Goal: Transaction & Acquisition: Register for event/course

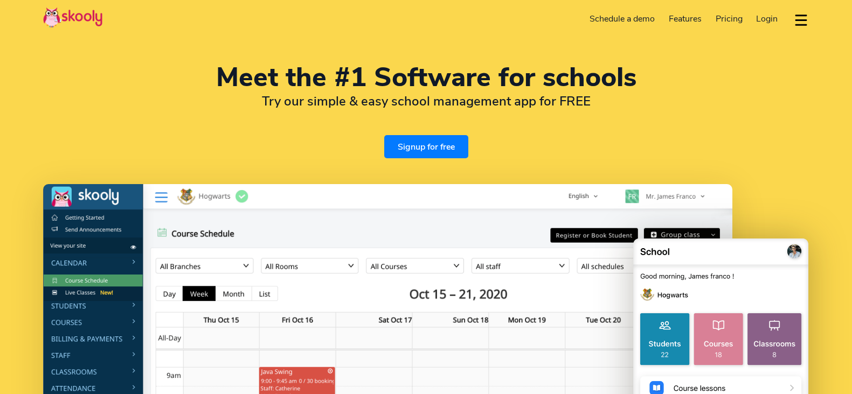
select select "en"
select select "39"
select select "Italy"
select select "Europe/[GEOGRAPHIC_DATA]"
click at [429, 152] on link "Signup for free" at bounding box center [426, 146] width 84 height 23
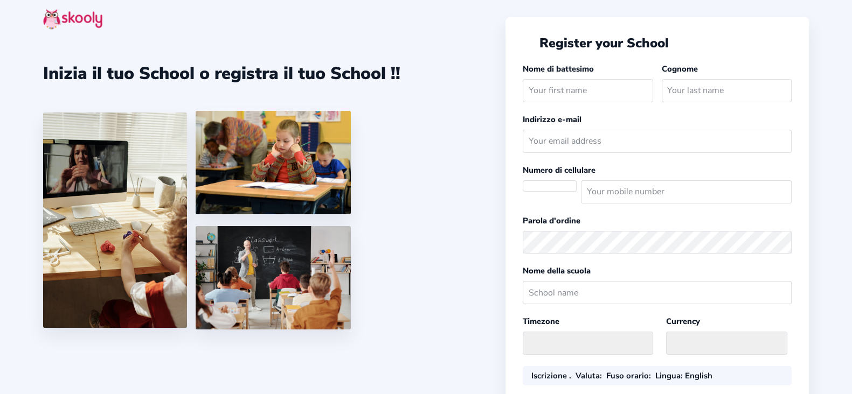
select select
select select "Europe/[GEOGRAPHIC_DATA]"
select select "EUR €"
select select "IT"
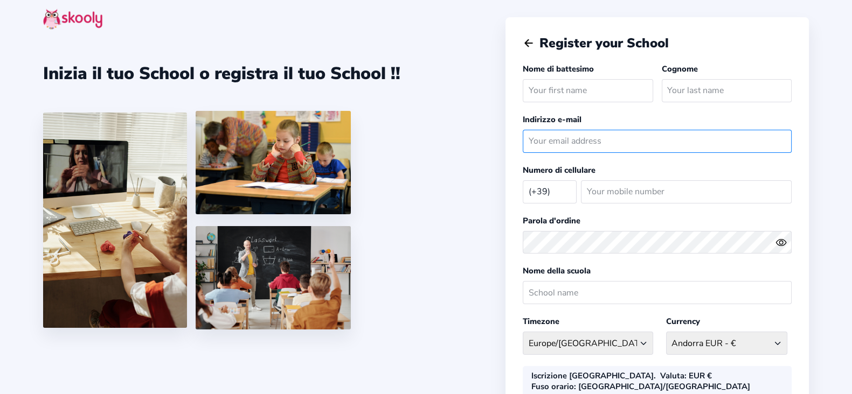
type input "kevin.kometa011@gmail.com"
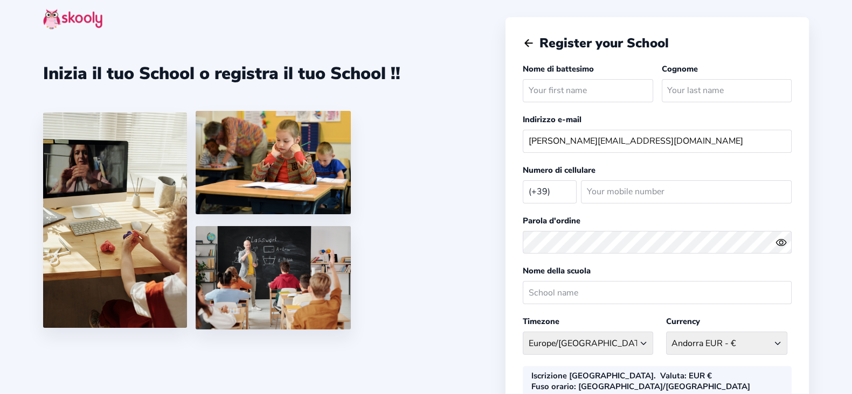
click at [582, 84] on input "text" at bounding box center [588, 90] width 130 height 23
type input "KEVIN"
type input "KOMETA"
type input "3806992736"
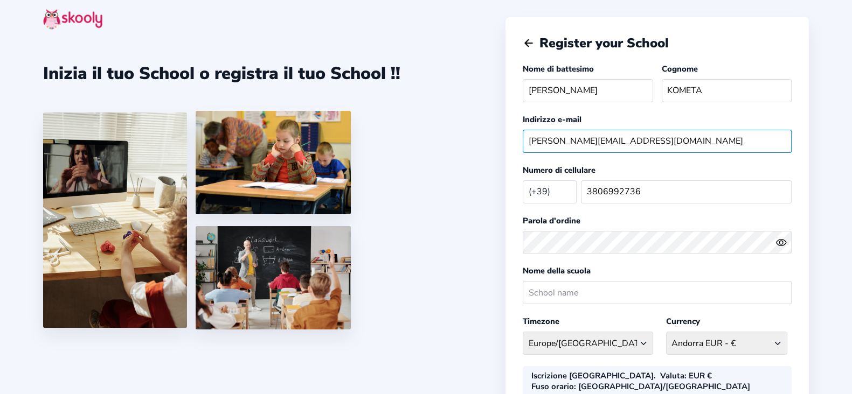
click at [660, 131] on input "kevin.kometa011@gmail.com" at bounding box center [657, 141] width 269 height 23
drag, startPoint x: 585, startPoint y: 85, endPoint x: 412, endPoint y: 92, distance: 172.6
click at [412, 92] on div "Inizia il tuo School o registra il tuo School !! Register your School Nome di b…" at bounding box center [426, 276] width 852 height 553
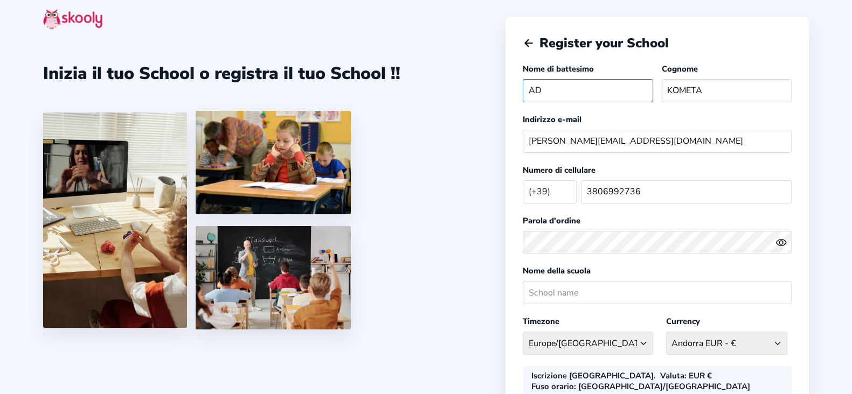
type input "ADMIN"
drag, startPoint x: 740, startPoint y: 92, endPoint x: 587, endPoint y: 87, distance: 153.6
click at [587, 87] on div "Nome di battesimo ADMIN Cognome KOMETA" at bounding box center [657, 85] width 269 height 44
type input "SCOLASTICO"
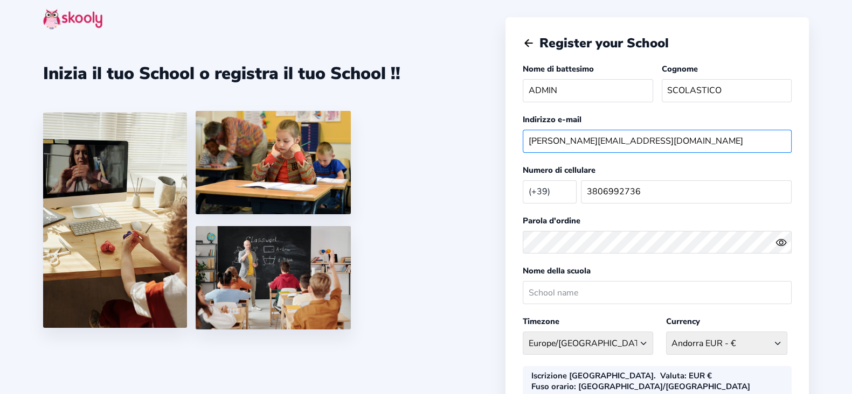
click at [679, 136] on input "kevin.kometa011@gmail.com" at bounding box center [657, 141] width 269 height 23
drag, startPoint x: 679, startPoint y: 136, endPoint x: 115, endPoint y: 138, distance: 563.6
click at [115, 138] on div "Inizia il tuo School o registra il tuo School !! Register your School Nome di b…" at bounding box center [426, 276] width 852 height 553
type input "podcast@icgandhi.edu.it"
click at [784, 239] on icon "eye outline" at bounding box center [781, 242] width 10 height 6
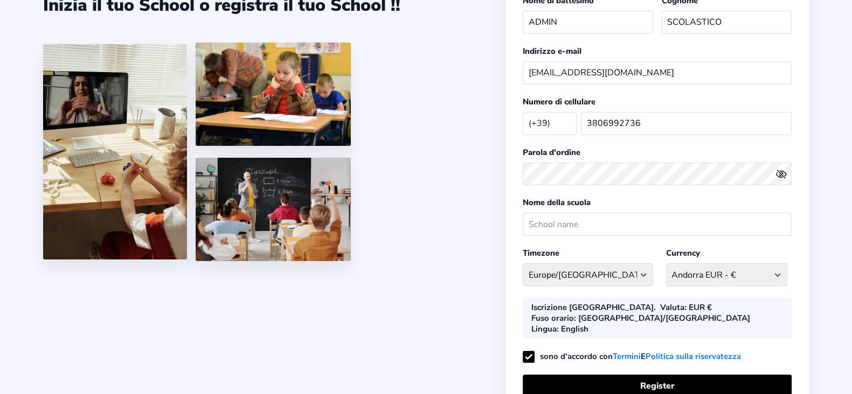
scroll to position [70, 0]
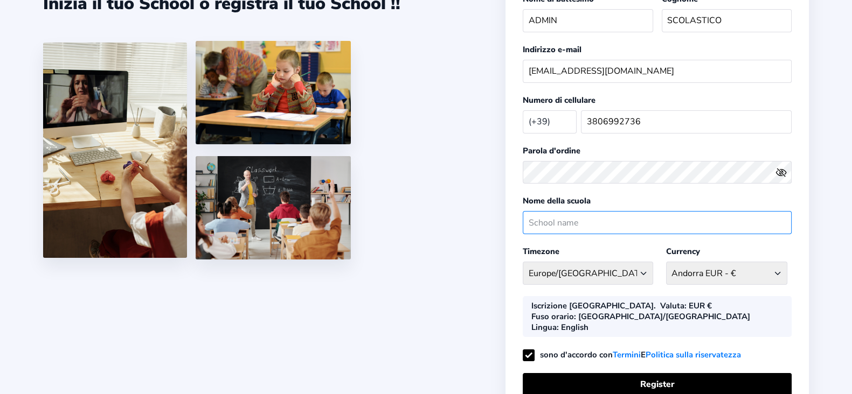
click at [570, 219] on input "text" at bounding box center [657, 222] width 269 height 23
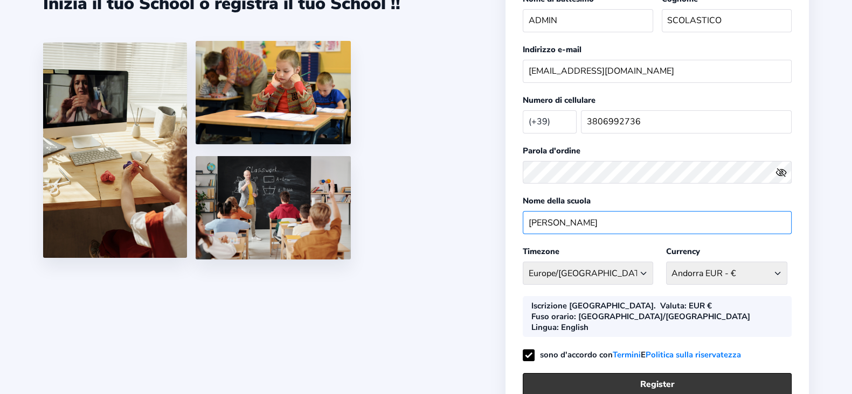
type input "DANTE ALIGHIERI"
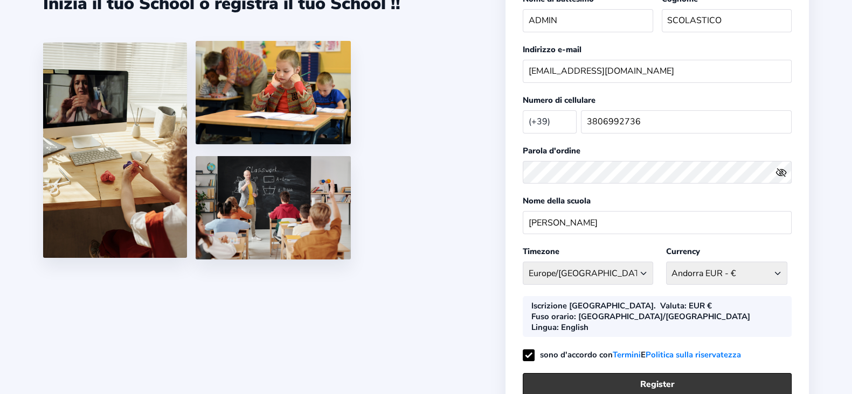
click at [696, 373] on button "Register" at bounding box center [657, 384] width 269 height 23
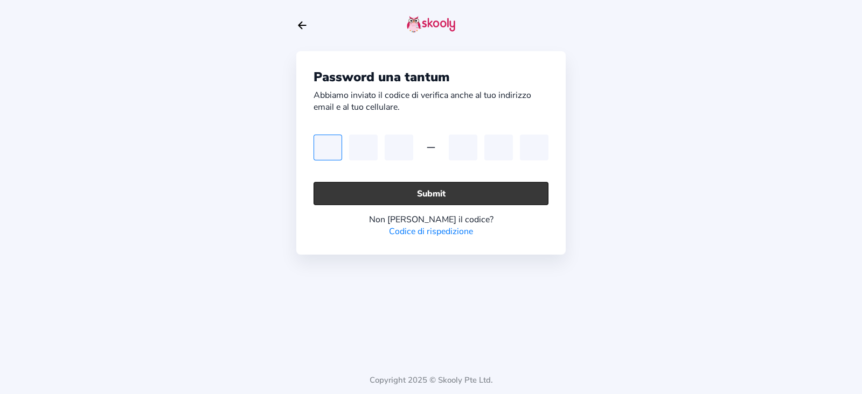
paste input "6"
type input "6"
paste input "6"
type input "6"
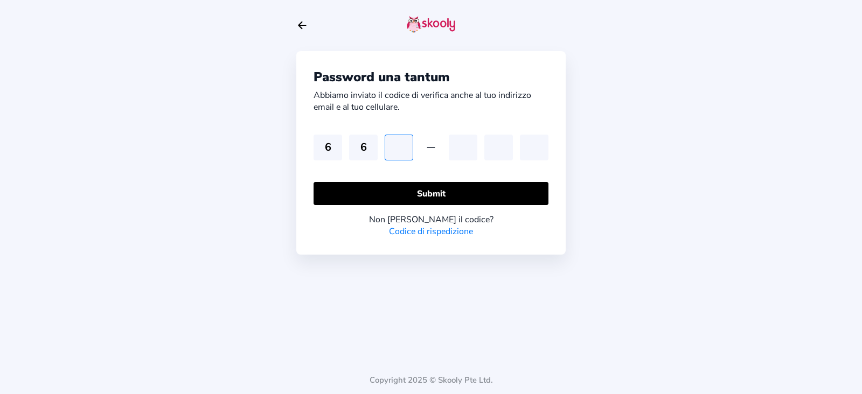
type input "ù"
click at [449, 143] on input "ù" at bounding box center [463, 148] width 29 height 26
click at [471, 148] on input "ù" at bounding box center [463, 148] width 29 height 26
click at [407, 147] on input "ù" at bounding box center [399, 148] width 29 height 26
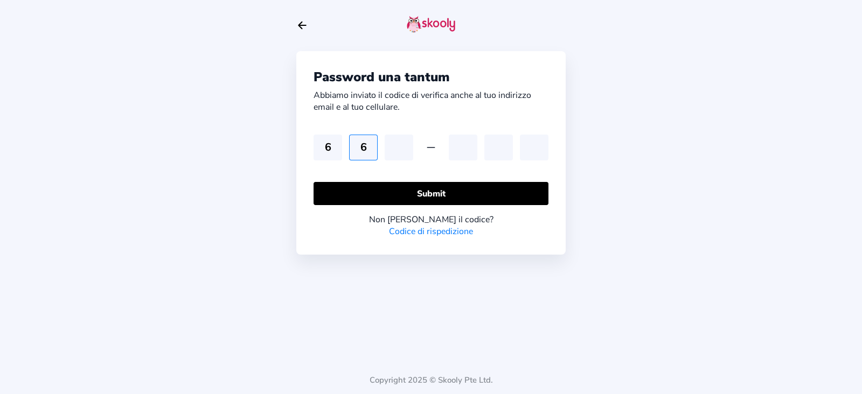
click at [371, 144] on input "6" at bounding box center [363, 148] width 29 height 26
type input "4"
type input "9"
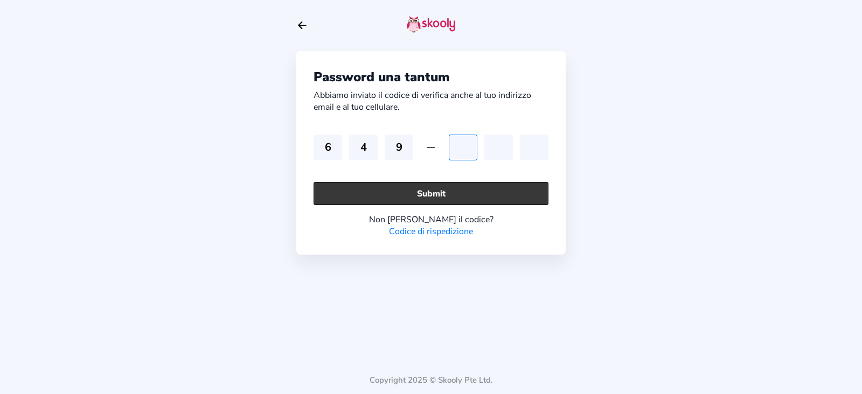
type input "8"
type input "1"
type input "8"
click at [430, 193] on button "Submit" at bounding box center [431, 193] width 235 height 23
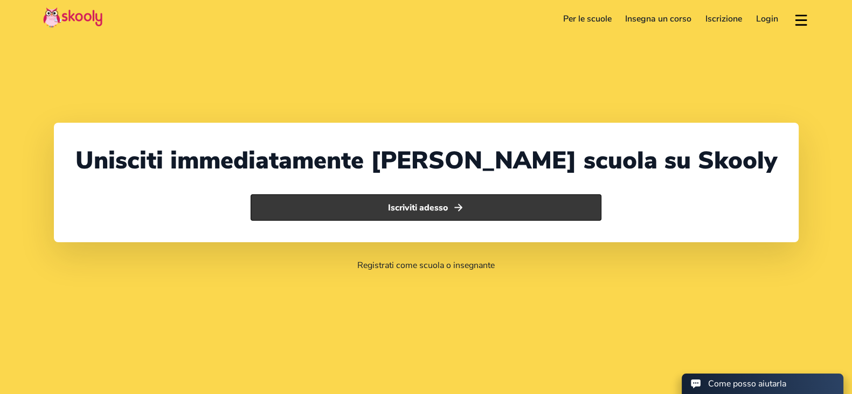
select select "39"
select select "[GEOGRAPHIC_DATA]"
select select "Europe/[GEOGRAPHIC_DATA]"
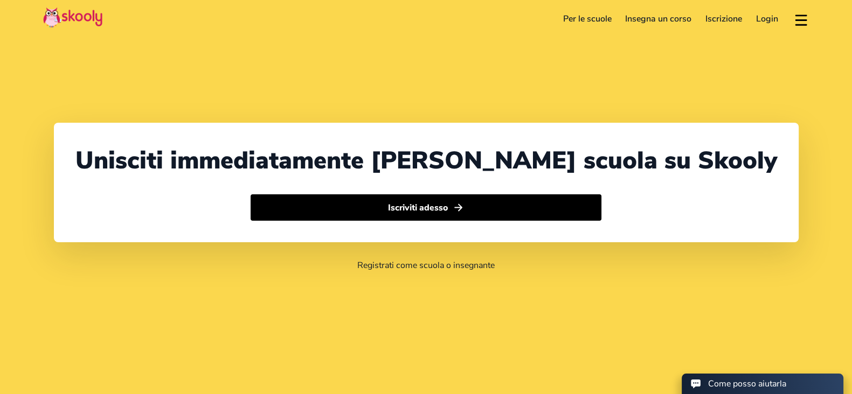
click at [771, 17] on link "Login" at bounding box center [767, 18] width 36 height 17
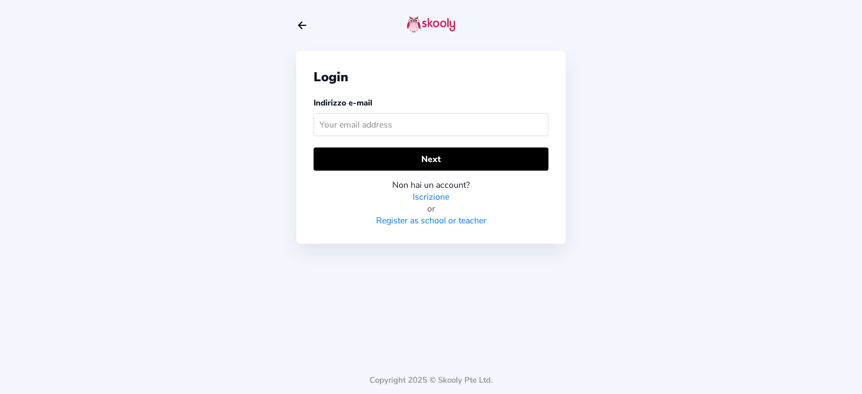
click at [352, 133] on input "text" at bounding box center [431, 124] width 235 height 23
type input "[PERSON_NAME][EMAIL_ADDRESS][PERSON_NAME][DOMAIN_NAME]"
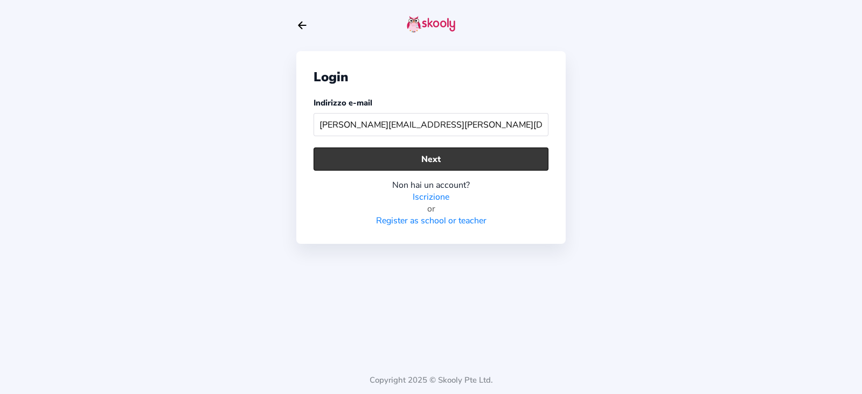
click at [414, 155] on button "Next" at bounding box center [431, 159] width 235 height 23
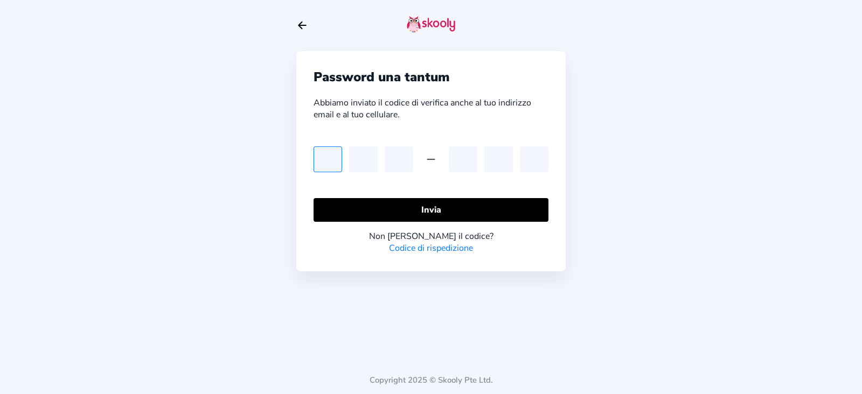
click at [326, 154] on input "text" at bounding box center [328, 160] width 29 height 26
type input "6"
type input "5"
type input "0"
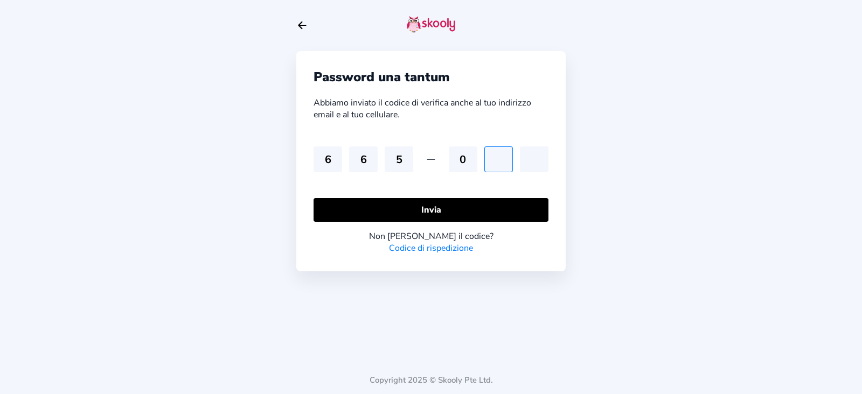
type input "3"
type input "6"
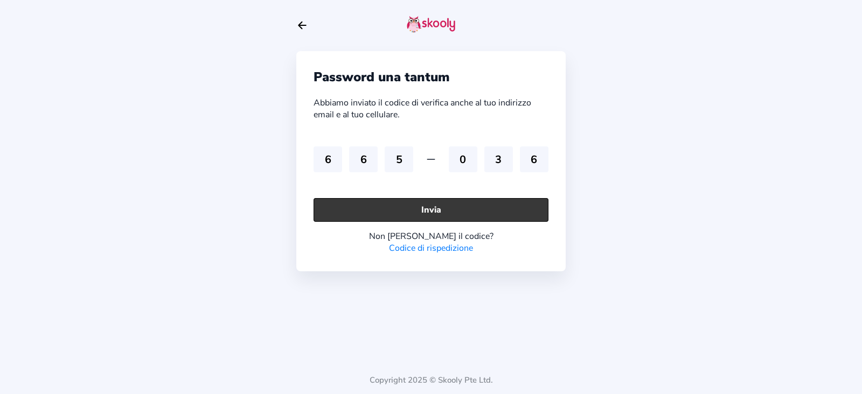
click at [441, 200] on button "Invia" at bounding box center [431, 209] width 235 height 23
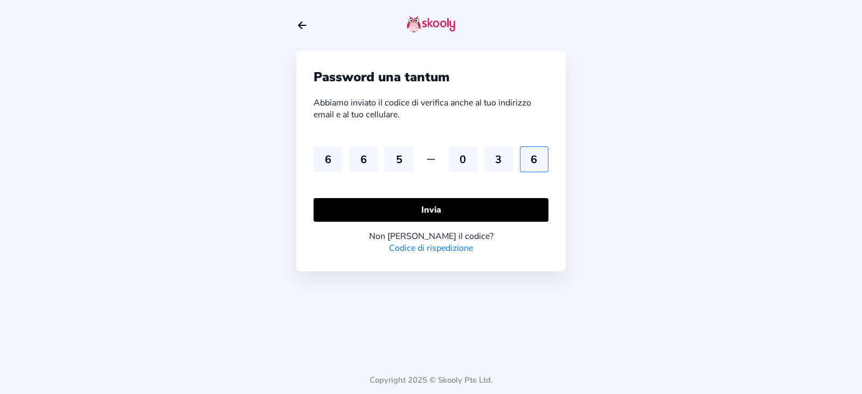
click at [534, 161] on input "6" at bounding box center [534, 160] width 29 height 26
click at [504, 162] on input "3" at bounding box center [498, 160] width 29 height 26
click at [469, 158] on input "0" at bounding box center [463, 160] width 29 height 26
click at [408, 154] on input "5" at bounding box center [399, 160] width 29 height 26
click at [367, 159] on input "6" at bounding box center [363, 160] width 29 height 26
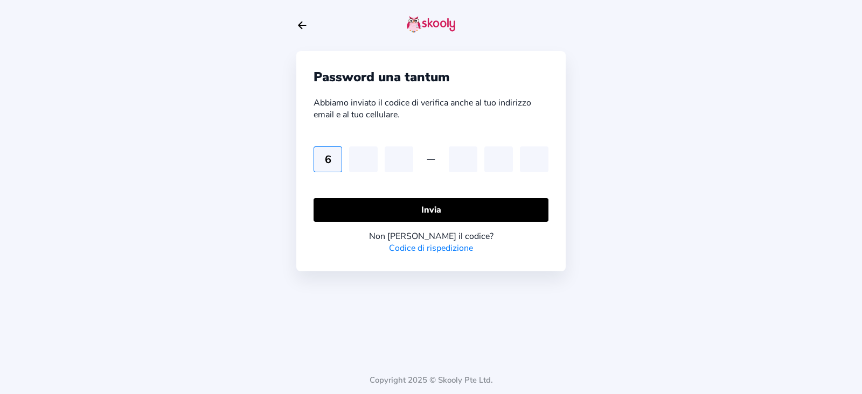
click at [339, 156] on input "6" at bounding box center [328, 160] width 29 height 26
type input "5"
click at [339, 156] on input "5" at bounding box center [328, 160] width 29 height 26
type input "4"
type input "5"
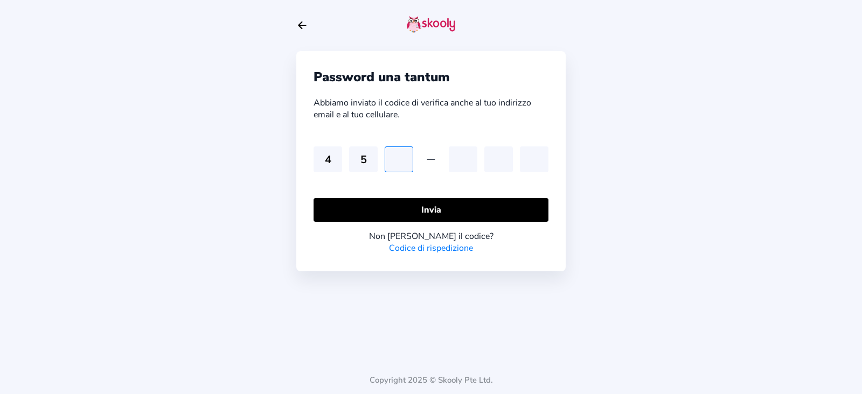
type input "1"
type input "0"
type input "5"
type input "7"
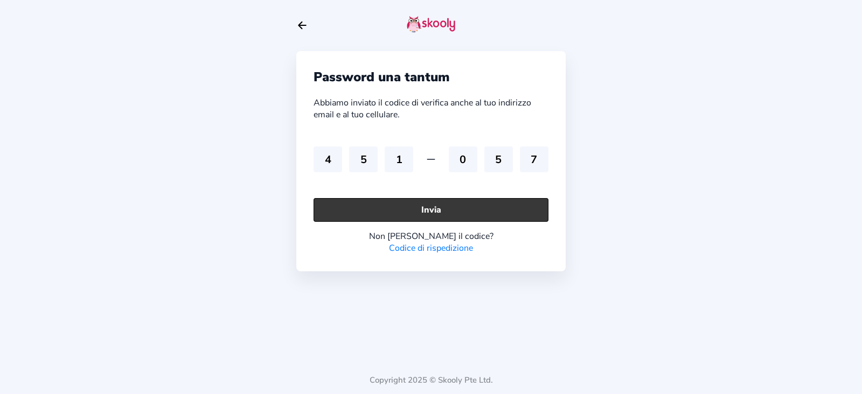
click at [383, 211] on button "Invia" at bounding box center [431, 209] width 235 height 23
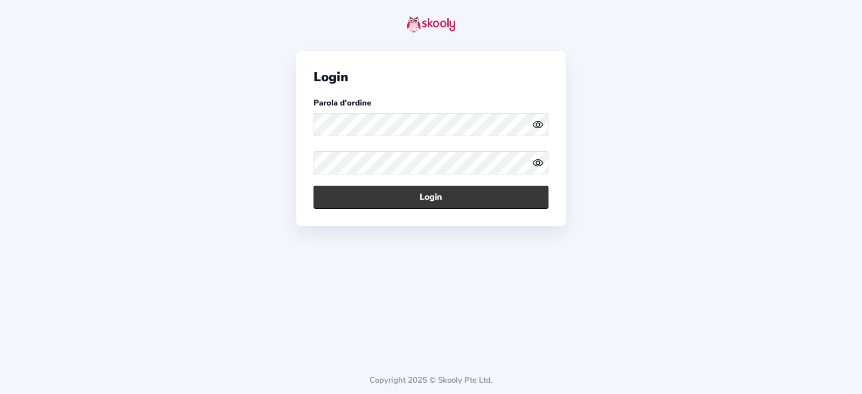
click at [404, 203] on button "Login" at bounding box center [431, 197] width 235 height 23
